Goal: Task Accomplishment & Management: Manage account settings

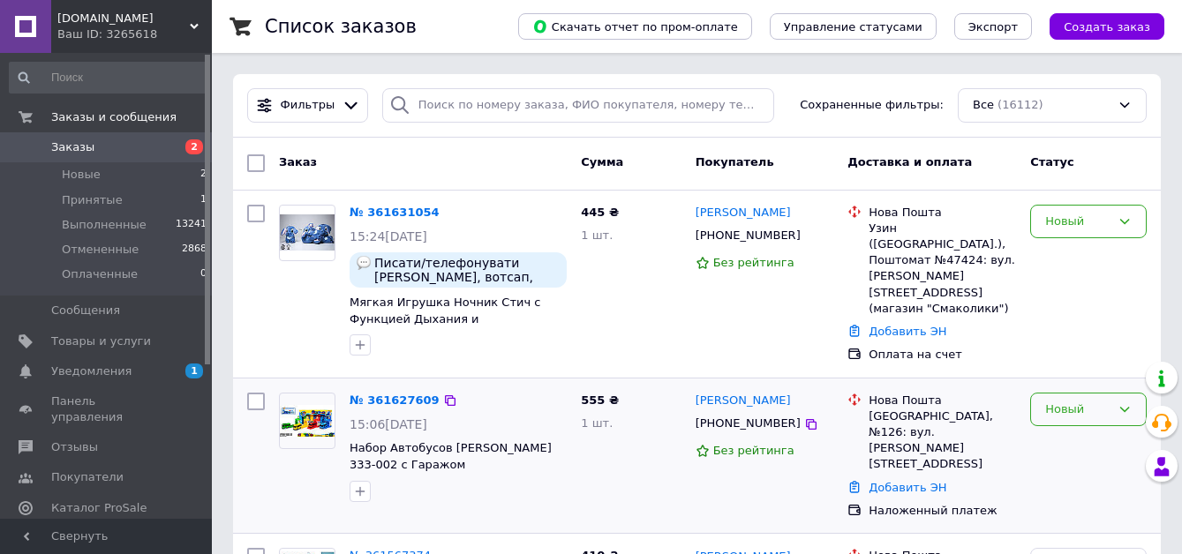
click at [1076, 410] on div "Новый" at bounding box center [1077, 410] width 65 height 19
click at [1076, 438] on li "Принят" at bounding box center [1088, 446] width 115 height 33
click at [806, 419] on icon at bounding box center [811, 424] width 11 height 11
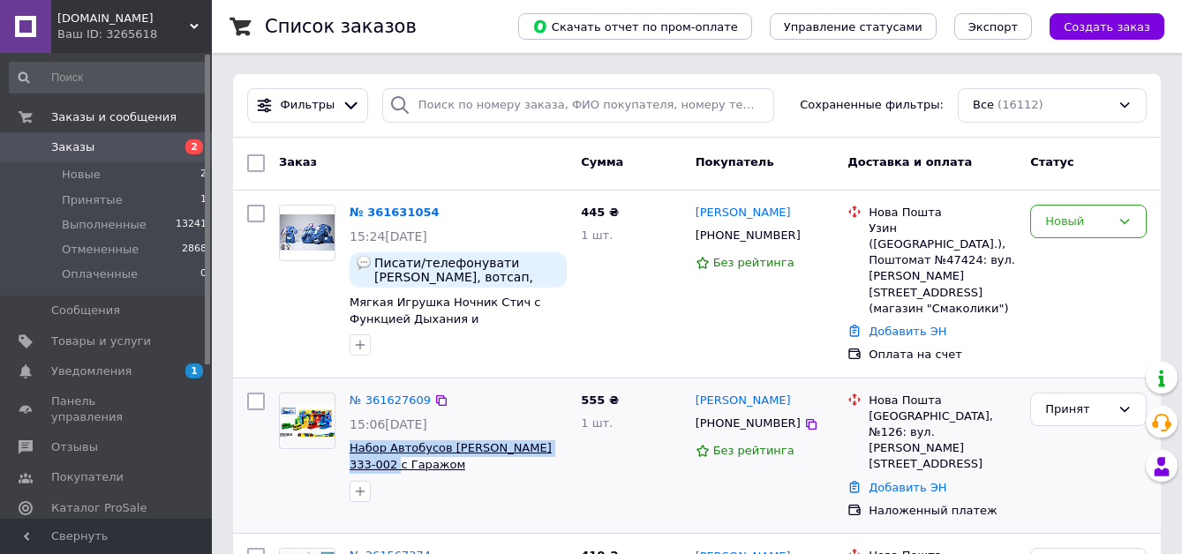
drag, startPoint x: 396, startPoint y: 460, endPoint x: 352, endPoint y: 444, distance: 46.9
click at [348, 438] on div "№ 361627609 15:06[DATE] Набор Автобусов Тайо 333-002 с Гаражом" at bounding box center [457, 448] width 231 height 124
copy span "Набор Автобусов [PERSON_NAME] 333-002 с Гаражом"
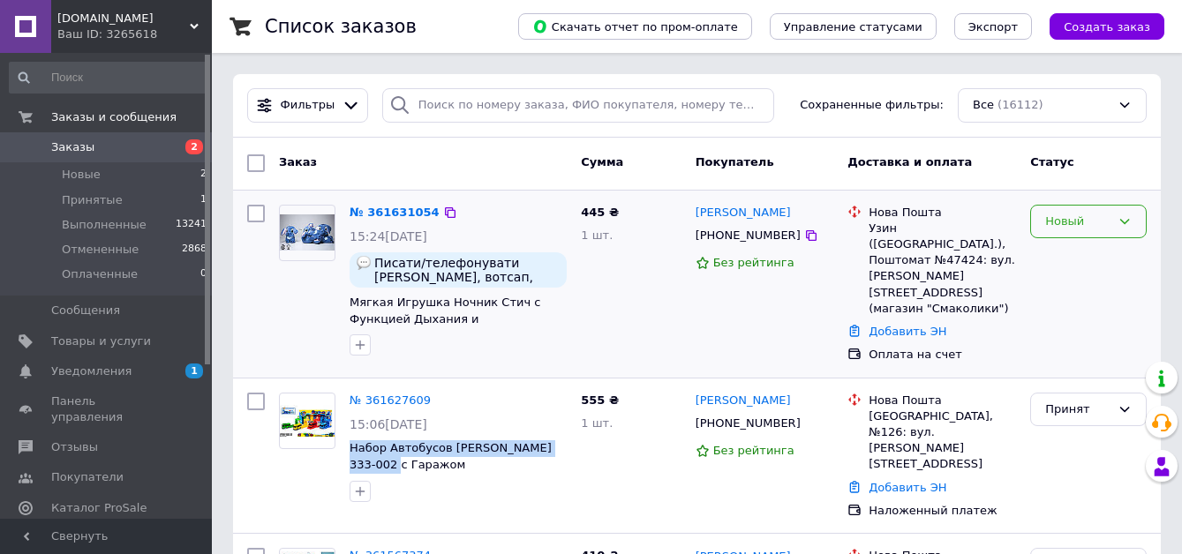
click at [1081, 224] on div "Новый" at bounding box center [1077, 222] width 65 height 19
click at [1074, 258] on li "Принят" at bounding box center [1088, 258] width 115 height 33
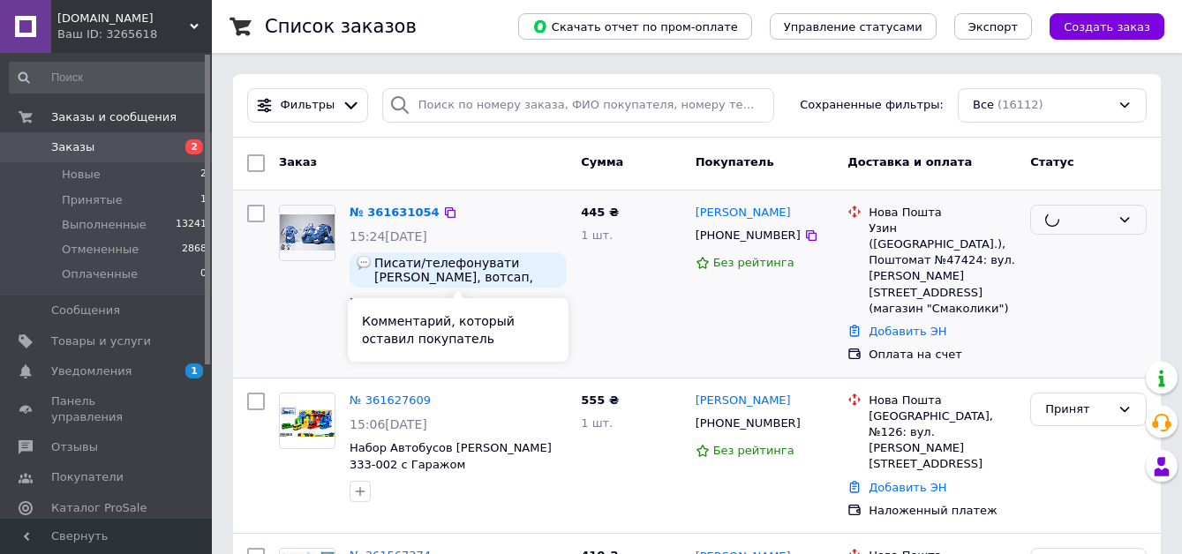
click at [458, 275] on span "Писати/телефонувати [PERSON_NAME], вотсап, телеграм з 08:00 до 21:00. Дякую" at bounding box center [466, 270] width 185 height 28
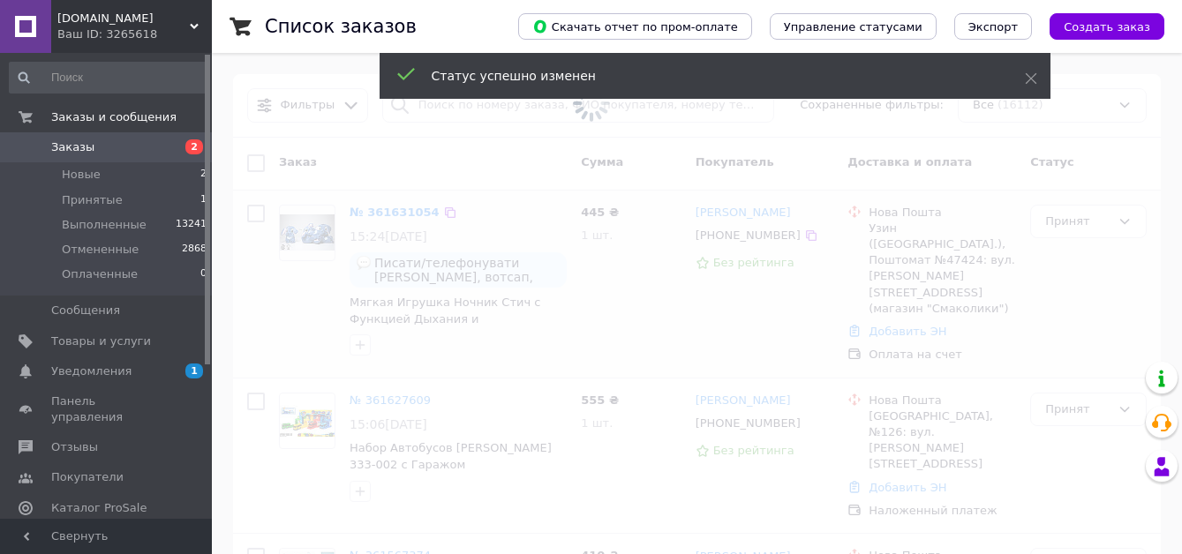
click at [500, 274] on span at bounding box center [591, 277] width 1182 height 554
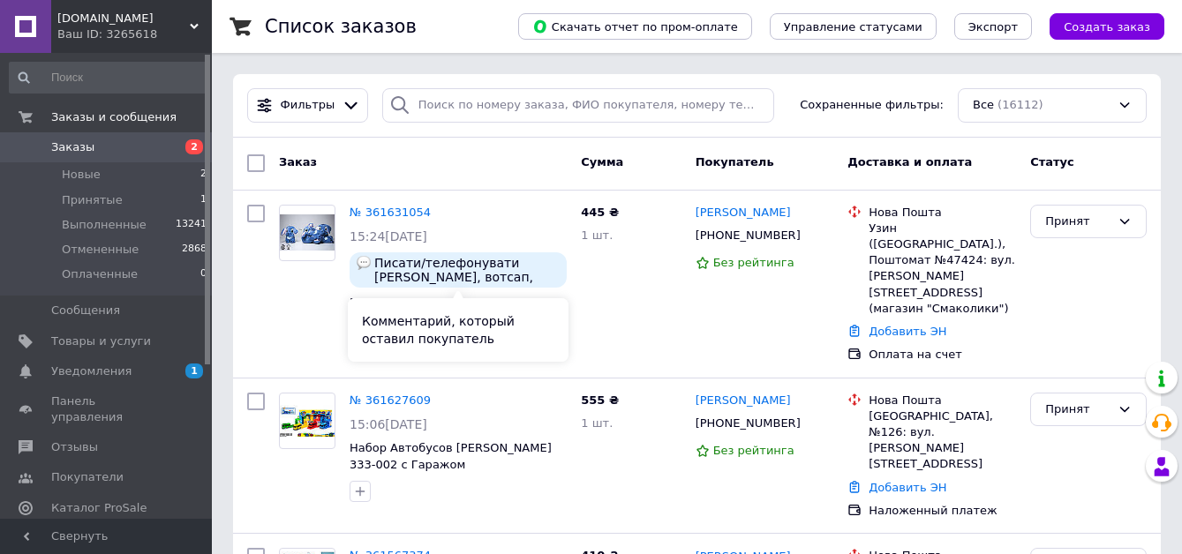
click at [459, 331] on div "Комментарий, который оставил покупатель" at bounding box center [458, 330] width 221 height 64
click at [425, 273] on span "Писати/телефонувати [PERSON_NAME], вотсап, телеграм з 08:00 до 21:00. Дякую" at bounding box center [466, 270] width 185 height 28
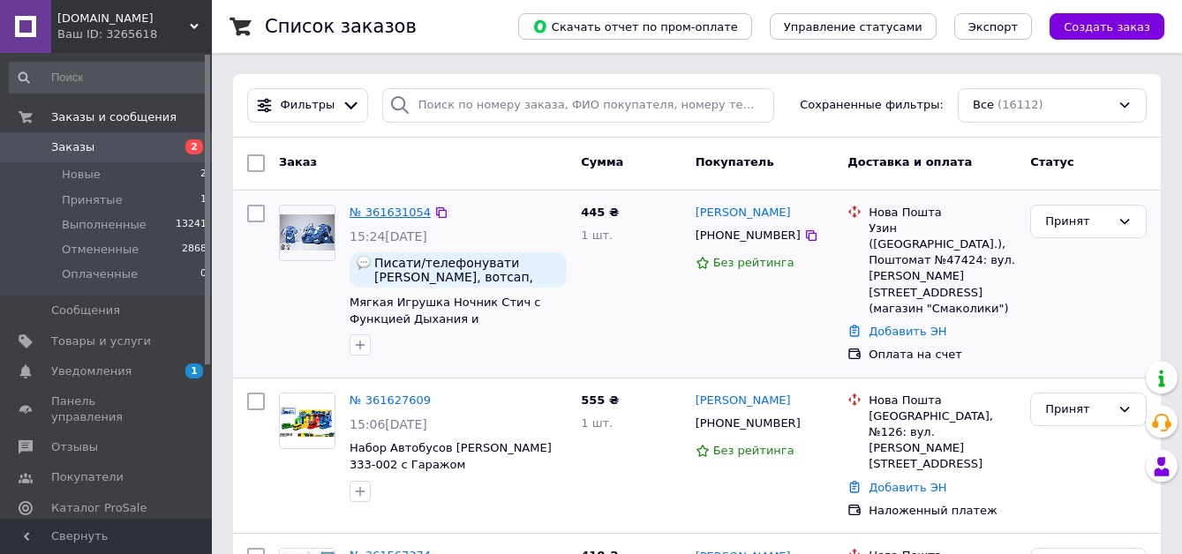
click at [385, 209] on link "№ 361631054" at bounding box center [390, 212] width 81 height 13
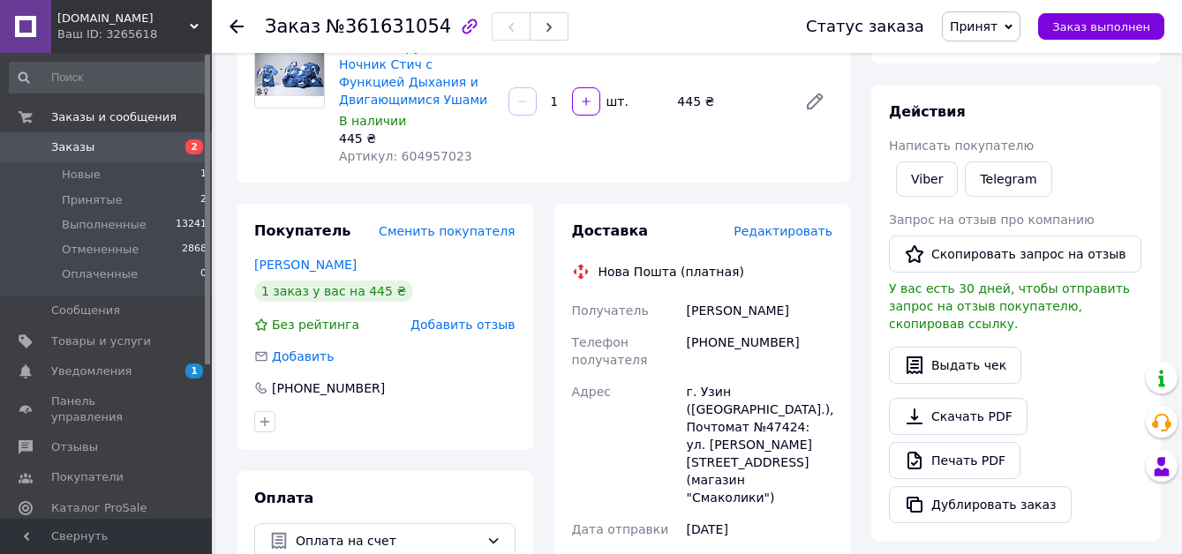
scroll to position [265, 0]
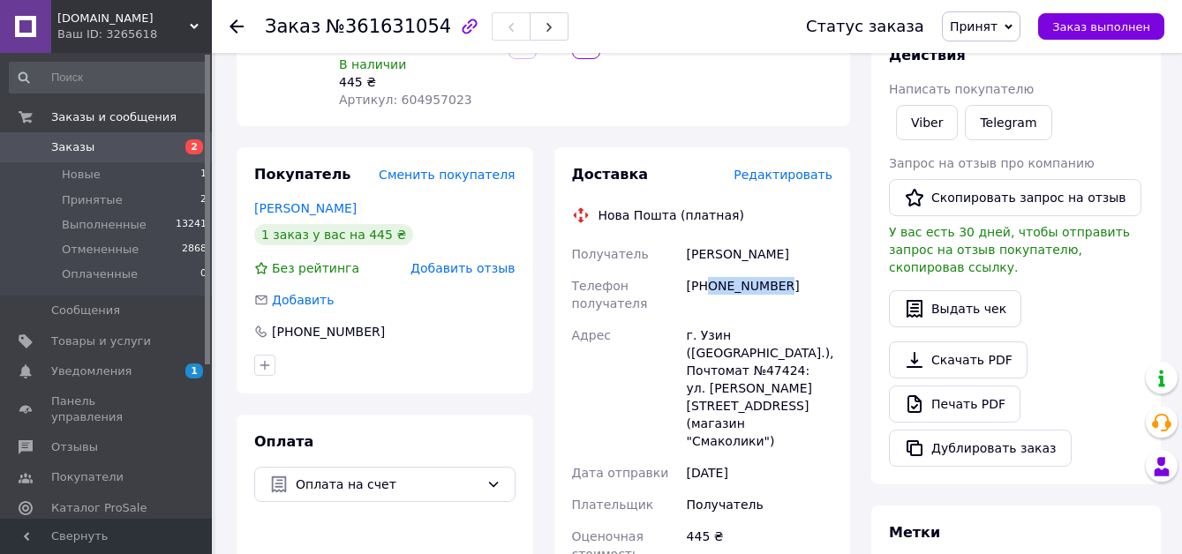
drag, startPoint x: 780, startPoint y: 253, endPoint x: 706, endPoint y: 256, distance: 74.2
click at [706, 270] on div "[PHONE_NUMBER]" at bounding box center [759, 294] width 153 height 49
copy div "0686274366"
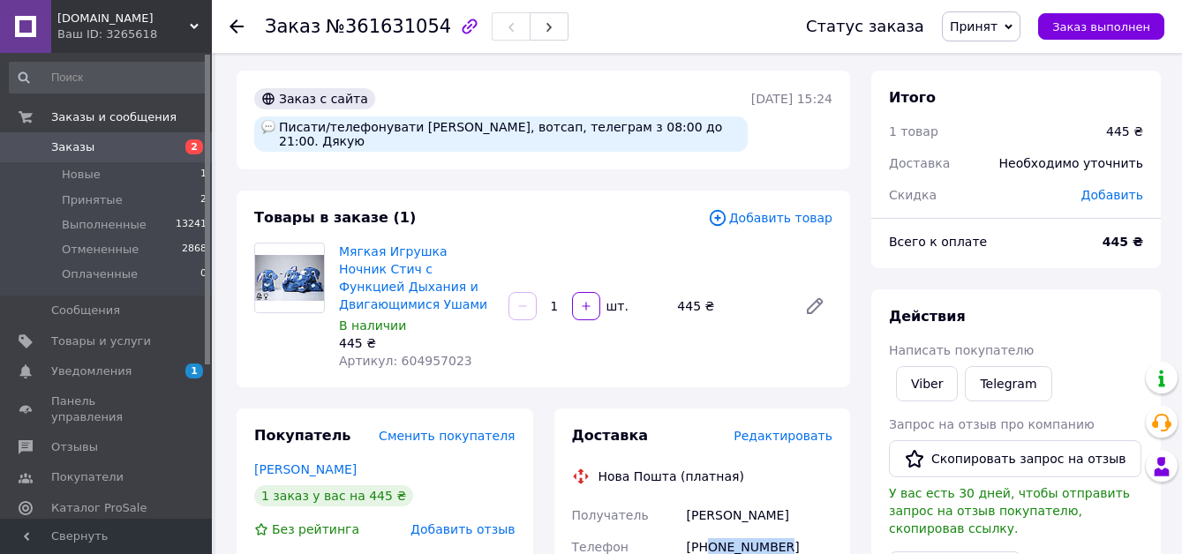
scroll to position [0, 0]
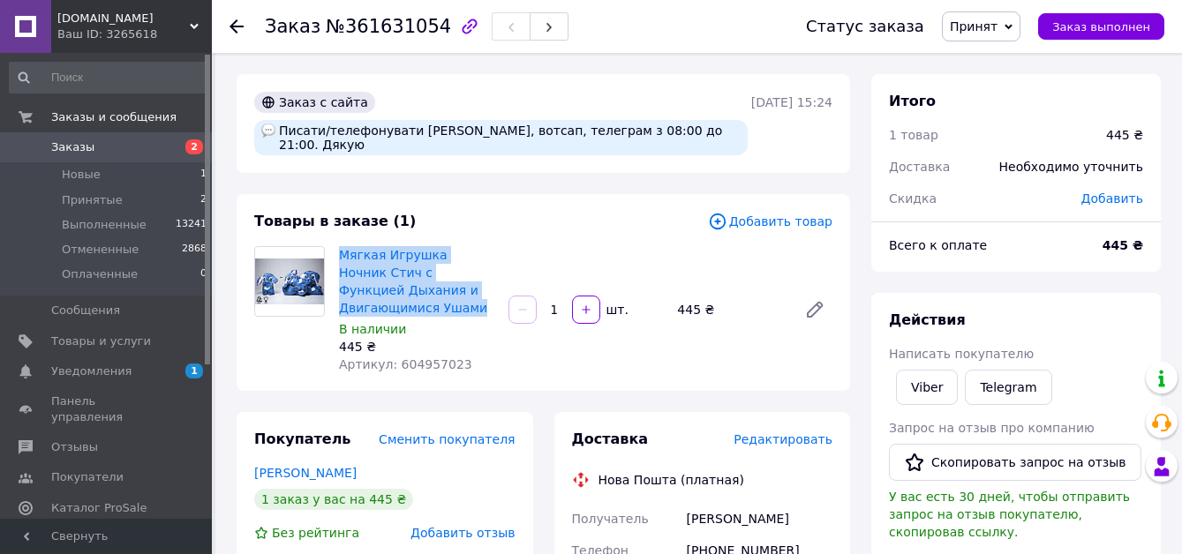
drag, startPoint x: 487, startPoint y: 278, endPoint x: 333, endPoint y: 247, distance: 157.5
click at [333, 247] on div "Мягкая Игрушка Ночник Стич с Функцией Дыхания и Двигающимися Ушами В наличии 44…" at bounding box center [416, 310] width 169 height 134
copy link "Мягкая Игрушка Ночник Стич с Функцией Дыхания и Двигающимися Ушами"
